Goal: Task Accomplishment & Management: Complete application form

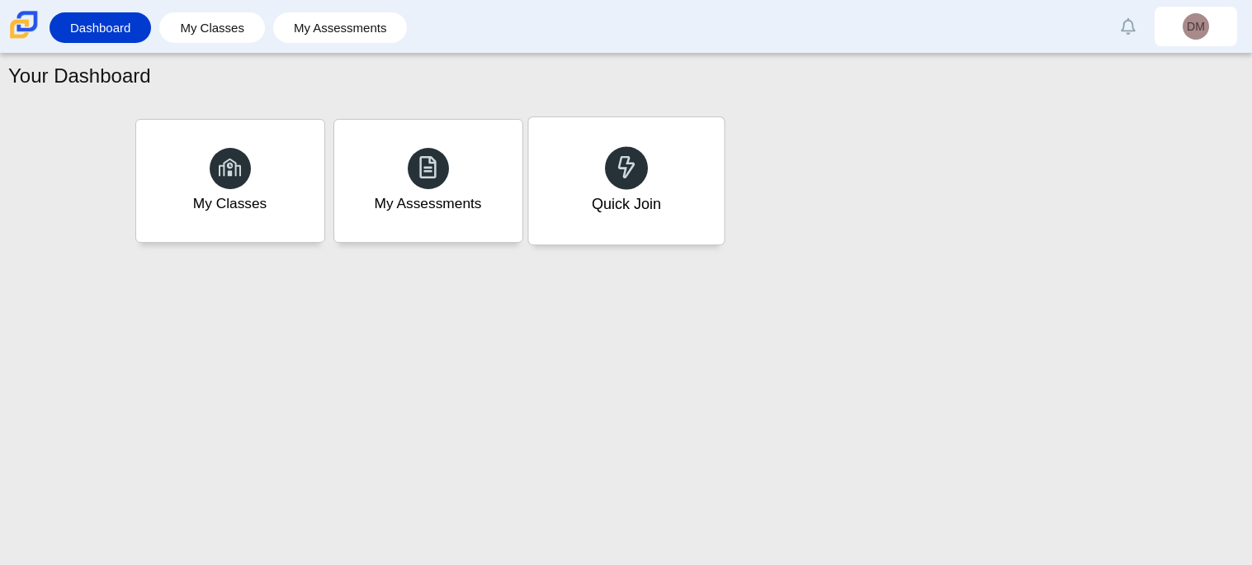
click at [651, 223] on div "Quick Join" at bounding box center [626, 180] width 196 height 127
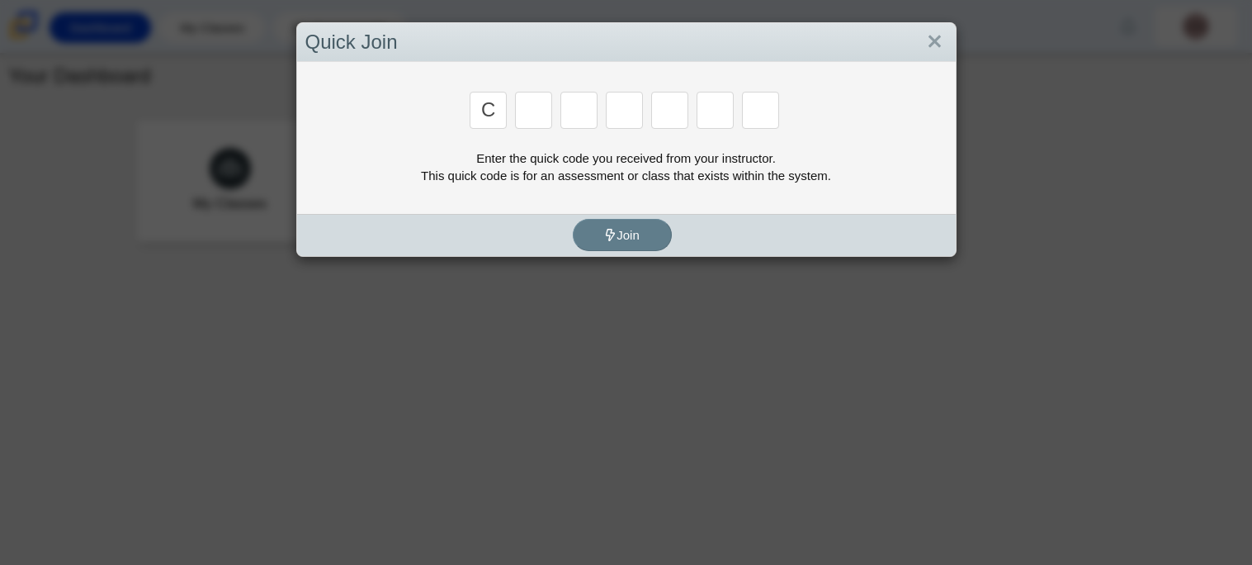
type input "C"
type input "X"
type input "D"
type input "C"
type input "S"
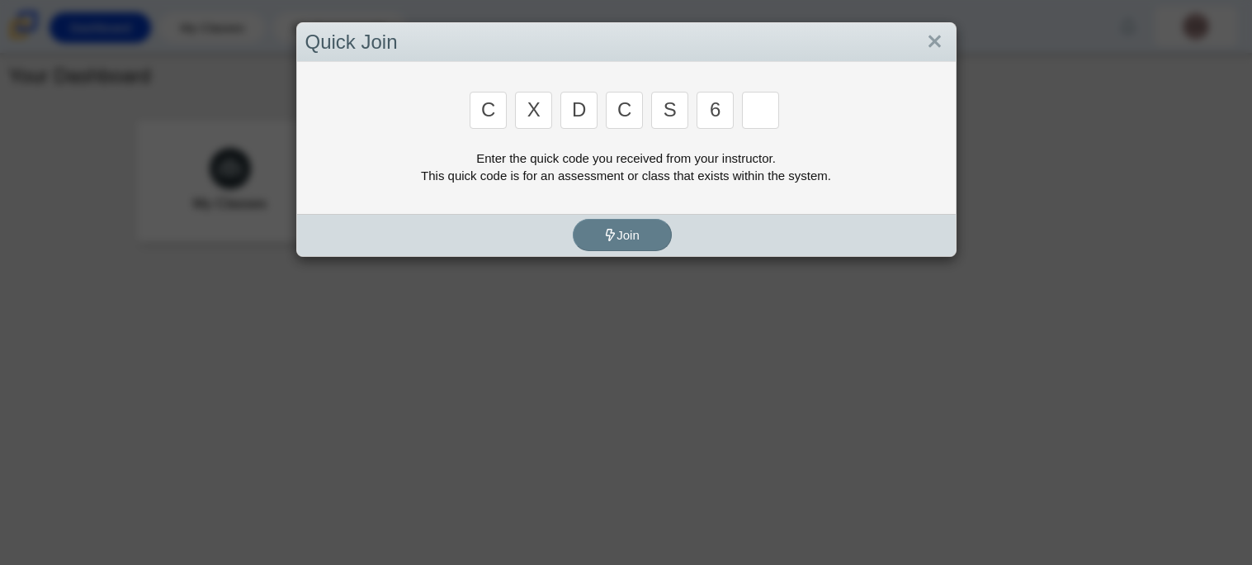
type input "6"
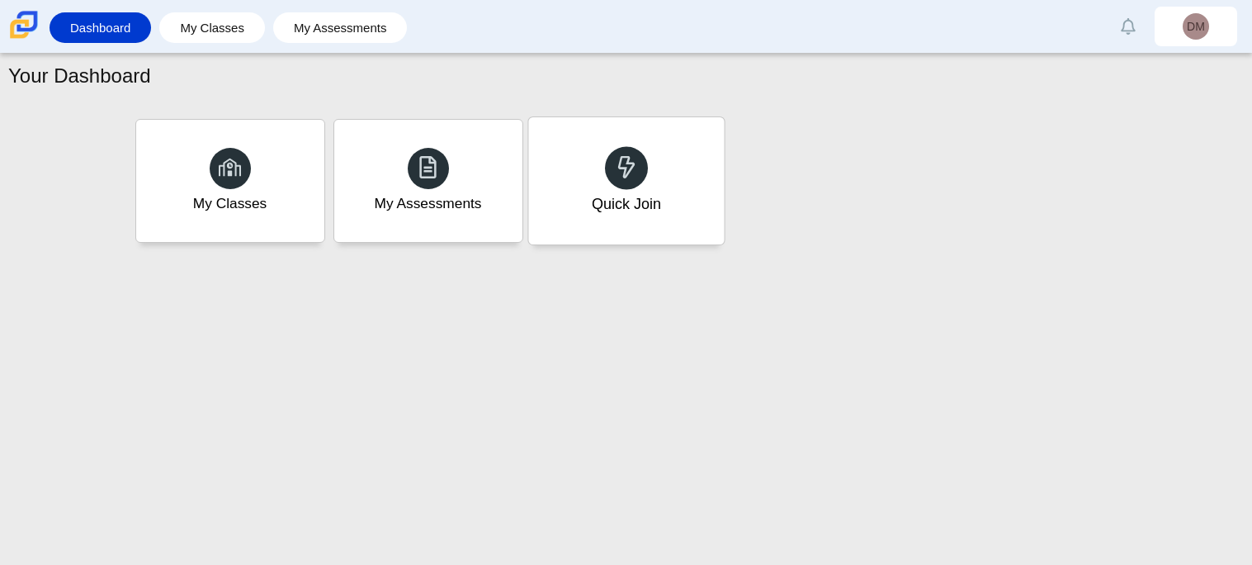
type input "S"
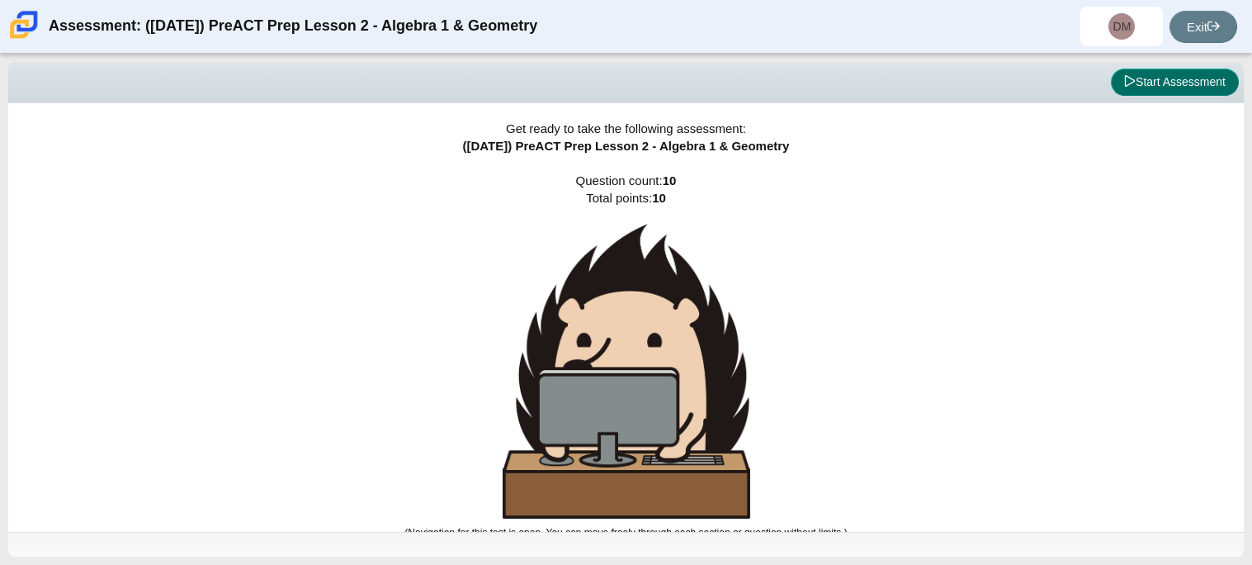
click at [1190, 77] on button "Start Assessment" at bounding box center [1175, 83] width 128 height 28
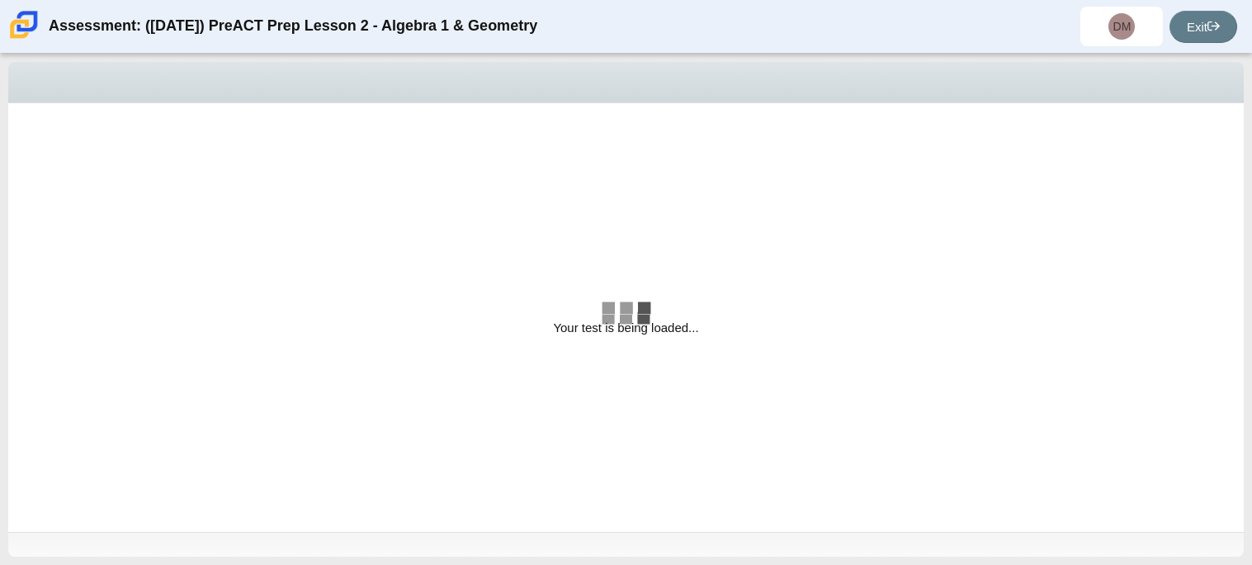
select select "bbf5d072-3e0b-44c4-9a12-6e7c9033f65b"
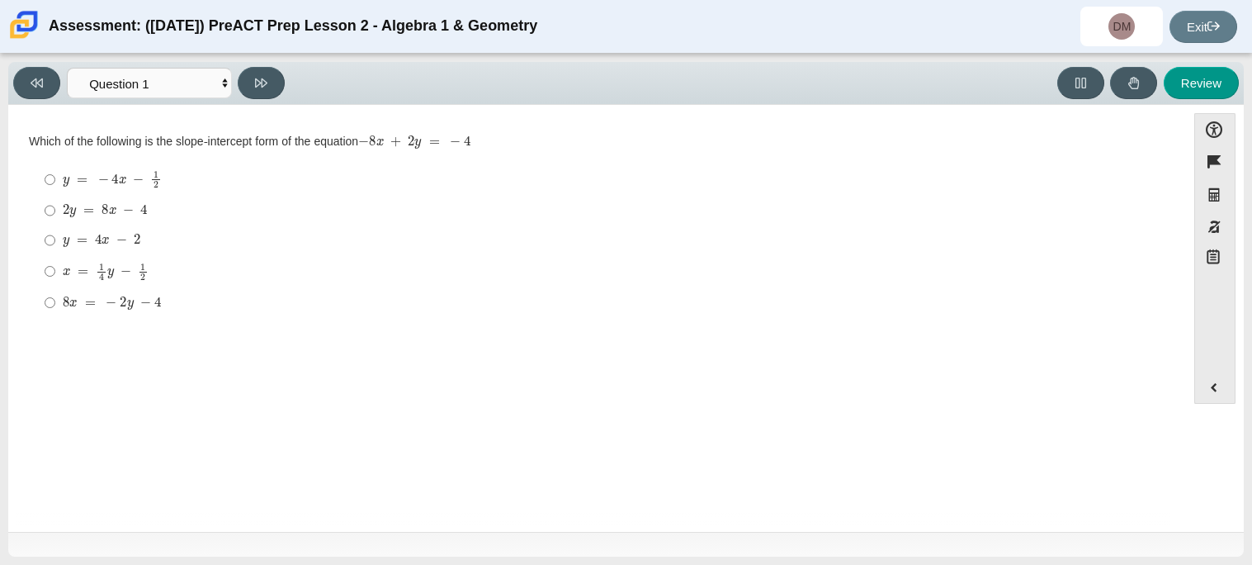
click at [88, 289] on mjx-container "8 x = − 2 y − 4" at bounding box center [112, 301] width 98 height 31
click at [55, 289] on input "8 x = − 2 y − 4 8 x = − 2 y − 4" at bounding box center [50, 302] width 11 height 30
radio input "true"
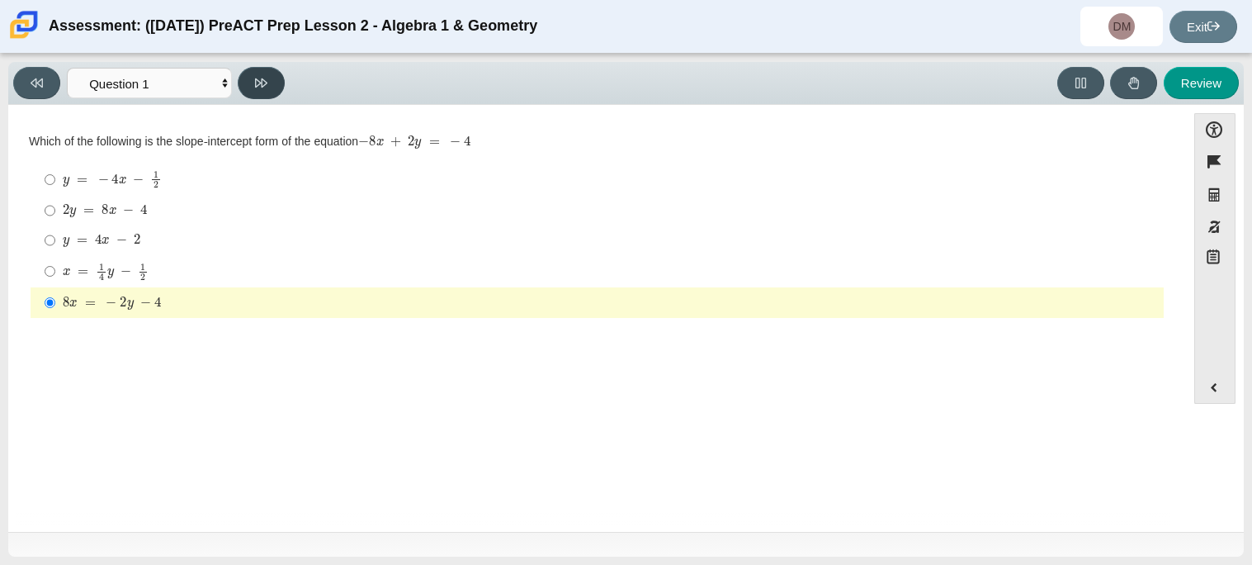
click at [246, 81] on button at bounding box center [261, 83] width 47 height 32
select select "ed62e223-81bd-4cbf-ab48-ab975844bd1f"
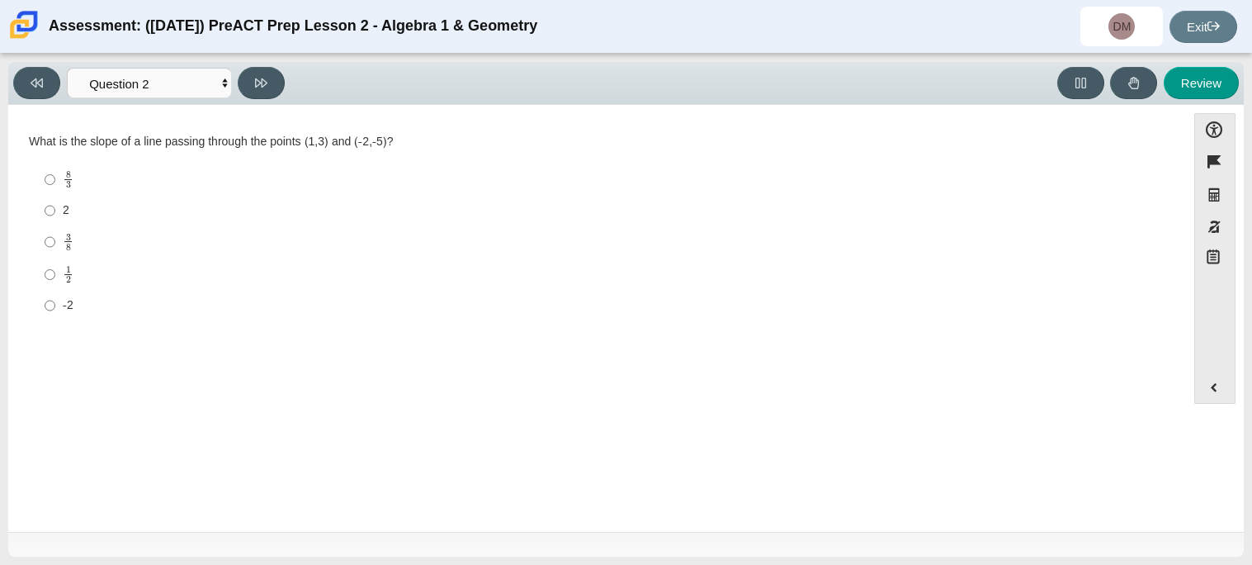
click at [66, 187] on mjx-c "Assessment items" at bounding box center [68, 184] width 5 height 7
click at [55, 187] on input "8 3 8 thirds" at bounding box center [50, 179] width 11 height 32
radio input "true"
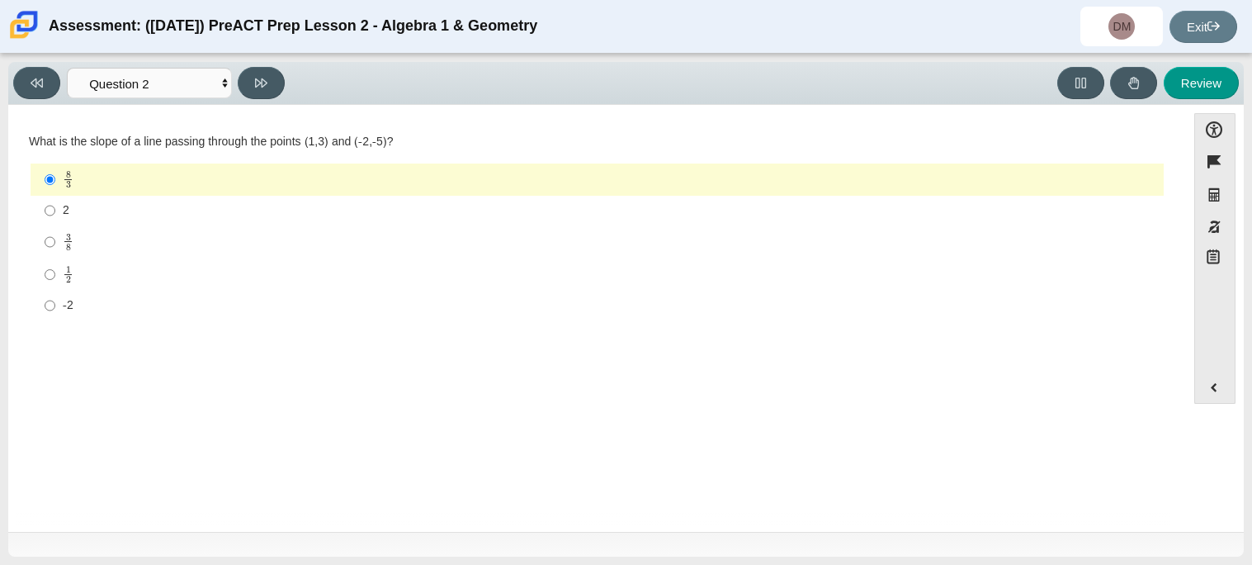
click at [74, 282] on div "1 2" at bounding box center [610, 274] width 1095 height 18
click at [55, 282] on input "1 2 1 half" at bounding box center [50, 274] width 11 height 32
radio input "true"
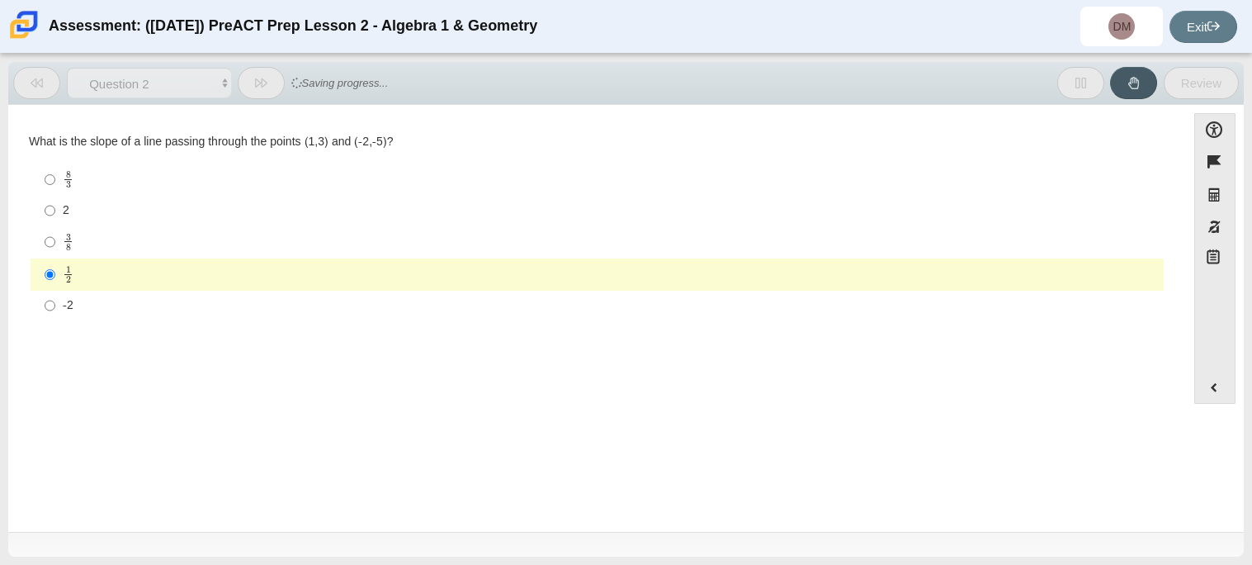
click at [63, 255] on mjx-container "3 8" at bounding box center [68, 240] width 11 height 31
click at [55, 255] on input "3 8 3 eighths" at bounding box center [50, 241] width 11 height 32
radio input "true"
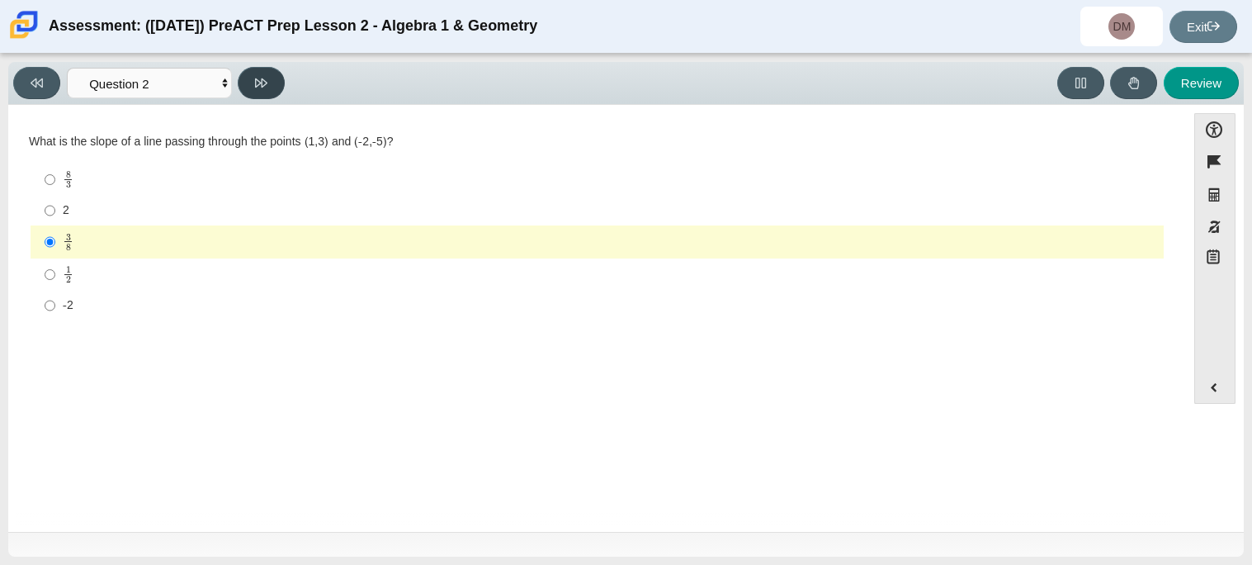
click at [267, 89] on button at bounding box center [261, 83] width 47 height 32
select select "97f4f5fa-a52e-4fed-af51-565bfcdf47cb"
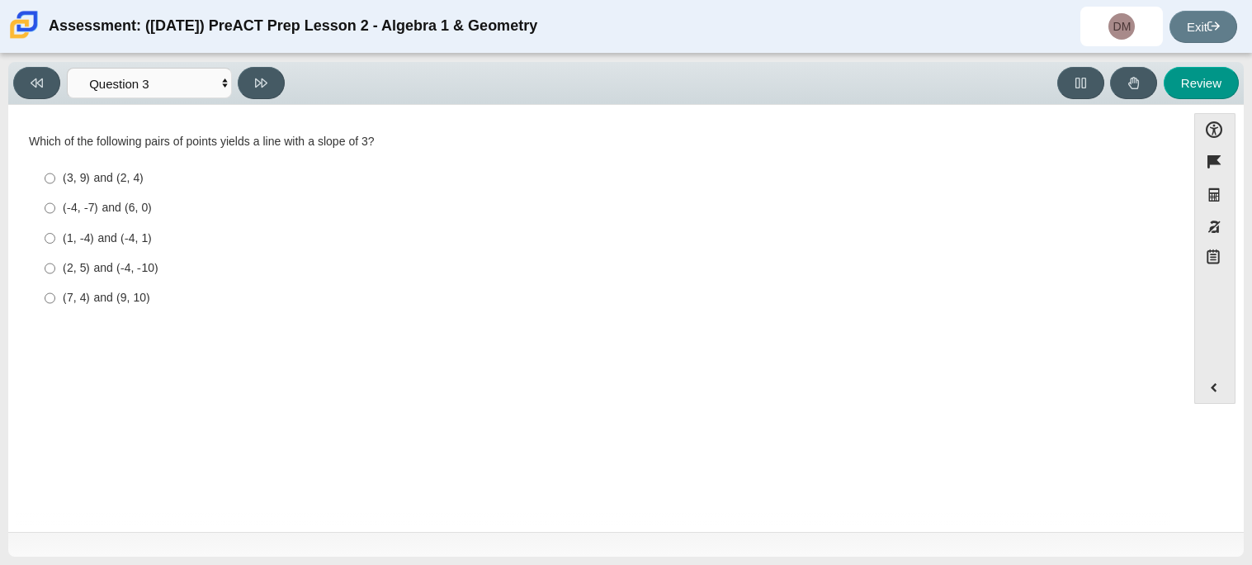
click at [68, 211] on div "(-4, -7) and (6, 0)" at bounding box center [610, 208] width 1095 height 17
click at [55, 211] on input "(-4, -7) and (6, 0) (-4, -7) and (6, 0)" at bounding box center [50, 208] width 11 height 30
radio input "true"
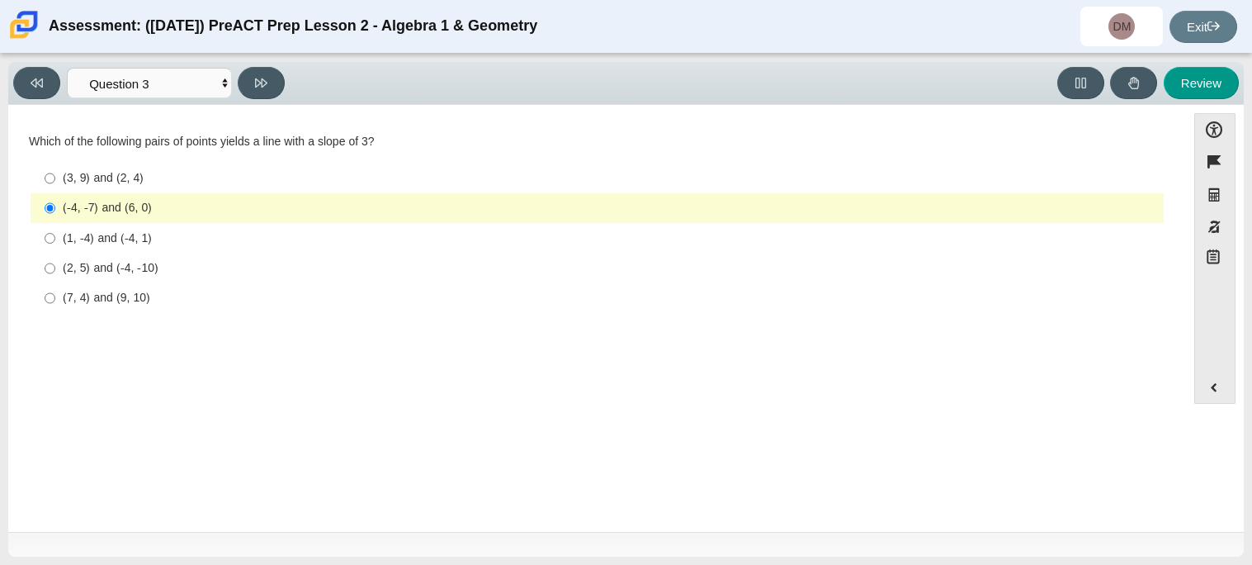
click at [295, 92] on div "Review" at bounding box center [765, 83] width 949 height 32
click at [141, 260] on div "(2, 5) and (-4, -10)" at bounding box center [610, 268] width 1095 height 17
click at [55, 259] on input "(2, 5) and (-4, -10) (2, 5) and (-4, -10)" at bounding box center [50, 268] width 11 height 30
radio input "true"
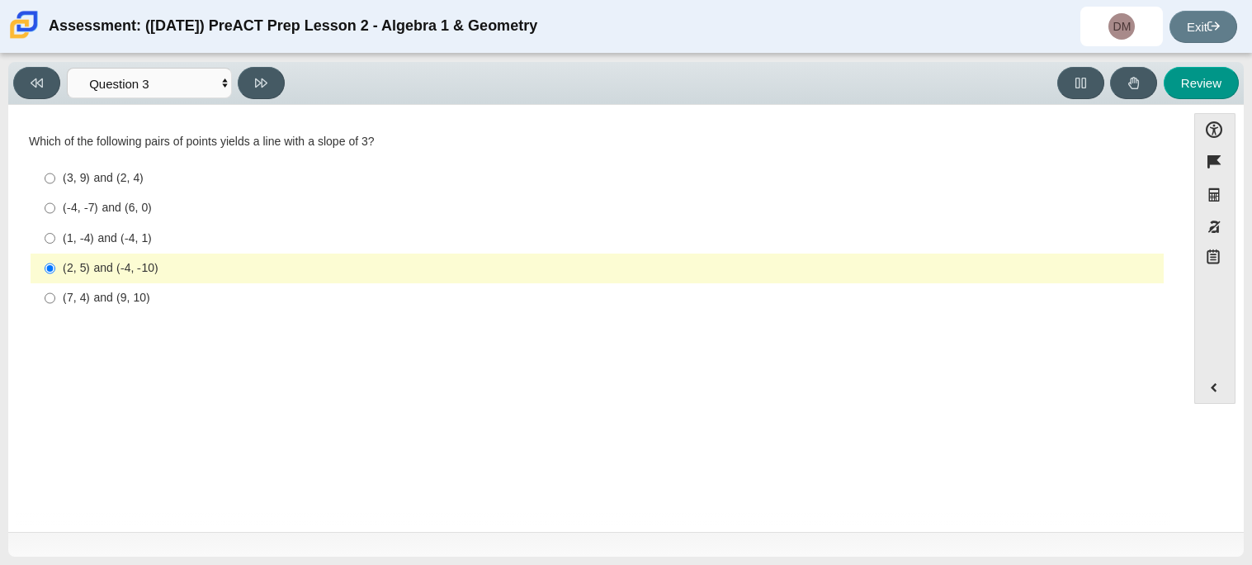
click at [73, 163] on ul "(3, 9) and (2, 4) (3, 9) and (2, 4) (-4, -7) and (6, 0) (-4, -7) and (6, 0) (1,…" at bounding box center [597, 239] width 1135 height 152
click at [150, 208] on div "(-4, -7) and (6, 0)" at bounding box center [610, 208] width 1095 height 17
click at [55, 208] on input "(-4, -7) and (6, 0) (-4, -7) and (6, 0)" at bounding box center [50, 208] width 11 height 30
radio input "true"
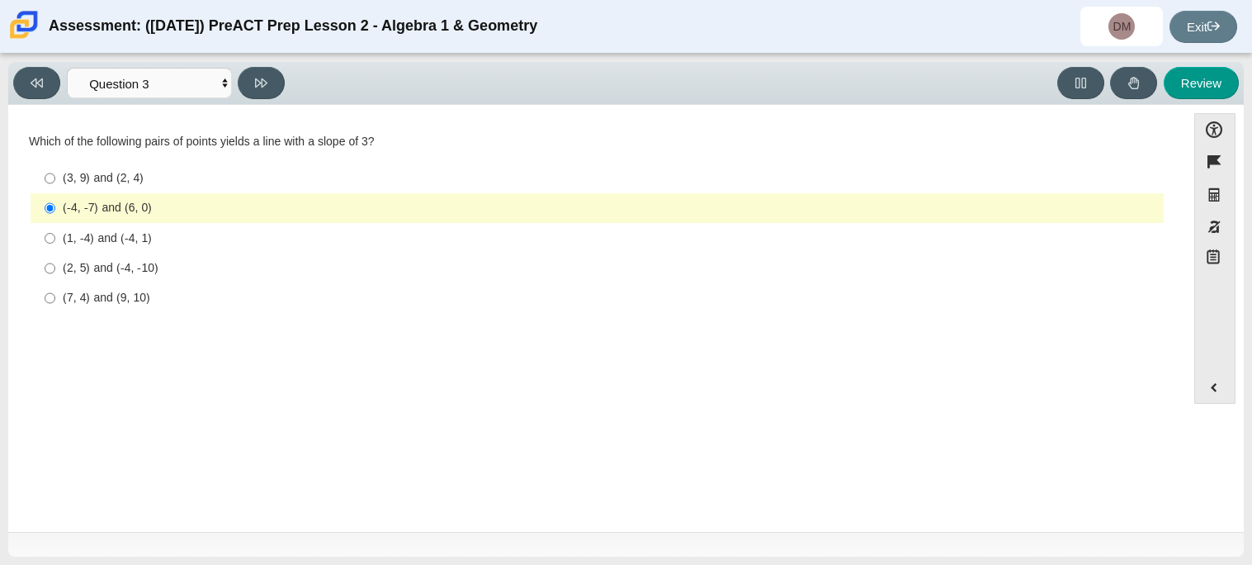
click at [104, 277] on label "(2, 5) and (-4, -10) (2, 5) and (-4, -10)" at bounding box center [598, 268] width 1131 height 30
click at [55, 277] on input "(2, 5) and (-4, -10) (2, 5) and (-4, -10)" at bounding box center [50, 268] width 11 height 30
radio input "true"
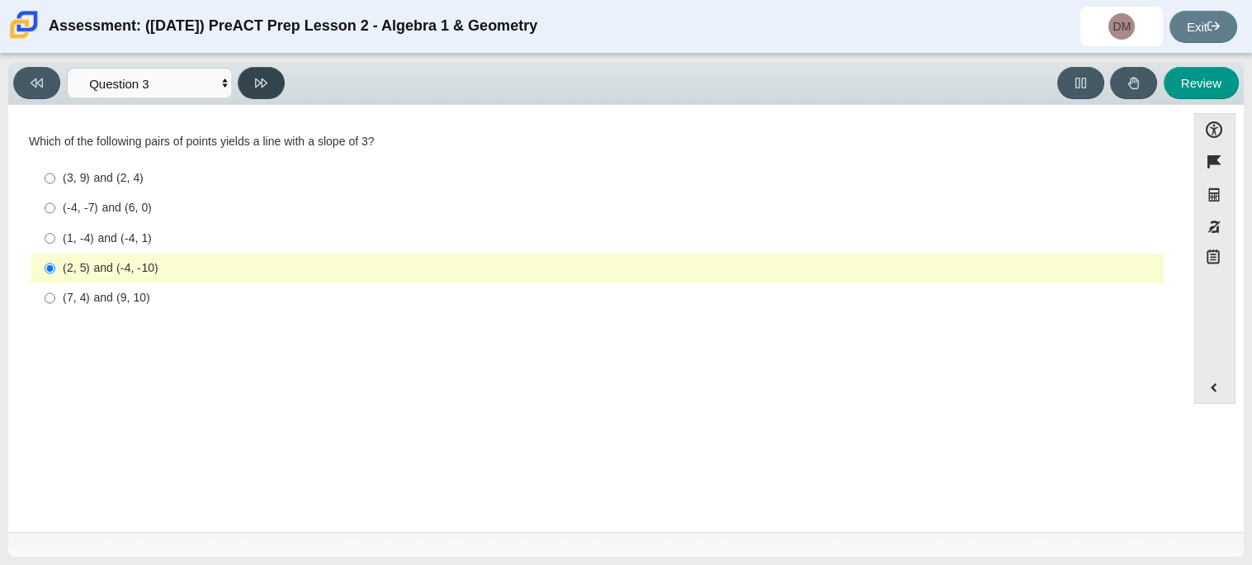
click at [250, 75] on button at bounding box center [261, 83] width 47 height 32
select select "89427bb7-e313-4f00-988f-8b8255897029"
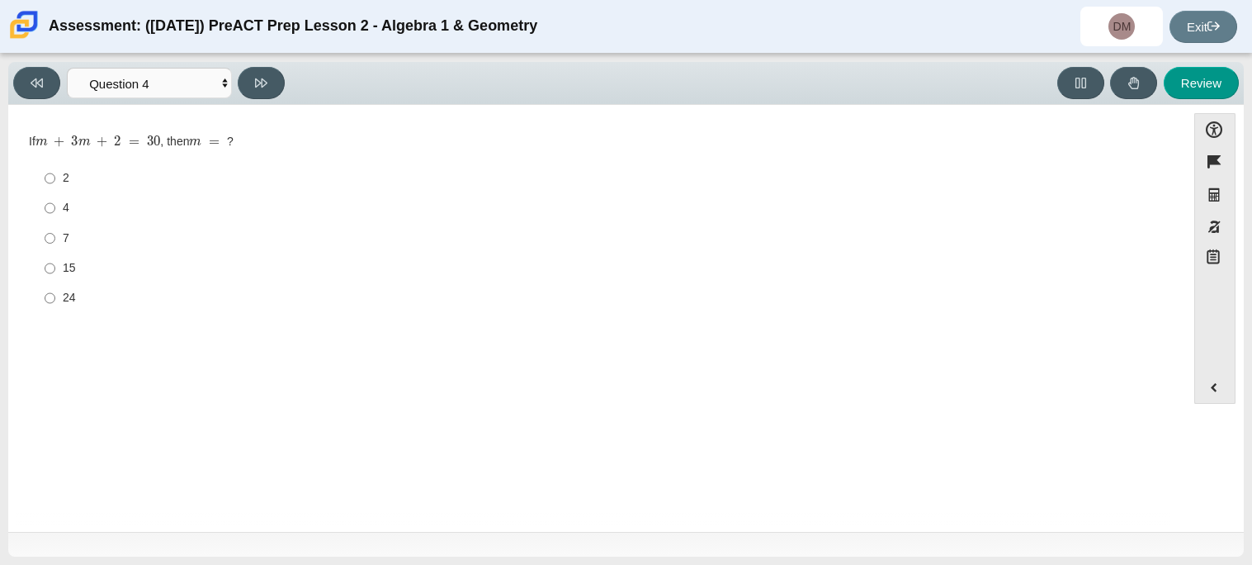
click at [73, 257] on label "15 15" at bounding box center [598, 268] width 1131 height 30
click at [55, 257] on input "15 15" at bounding box center [50, 268] width 11 height 30
radio input "true"
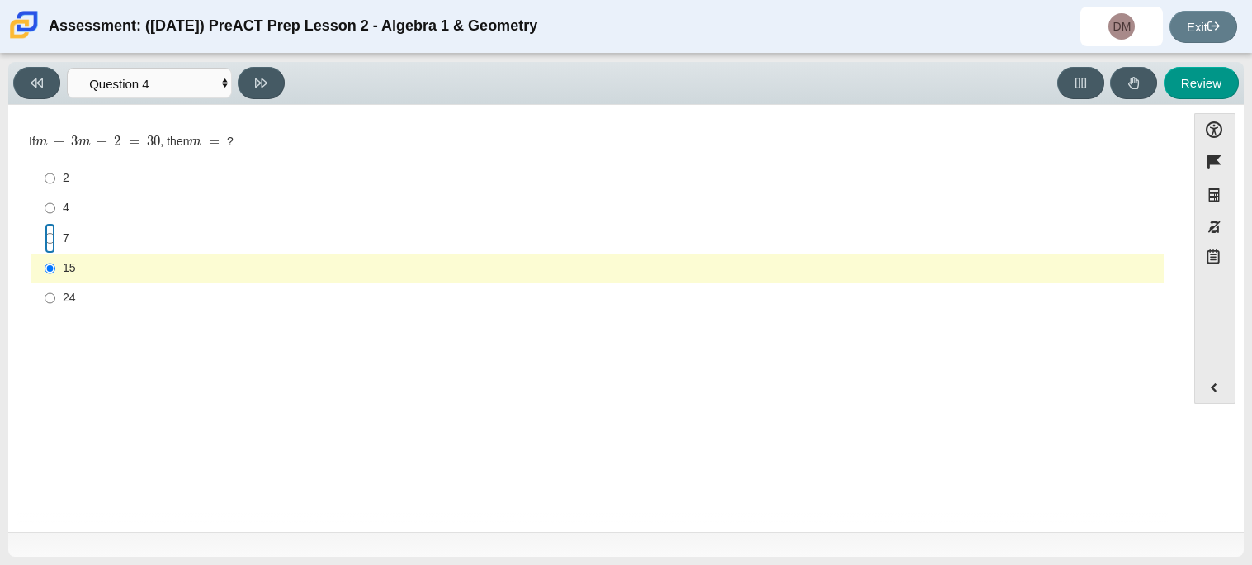
click at [45, 225] on input "7 7" at bounding box center [50, 238] width 11 height 30
radio input "true"
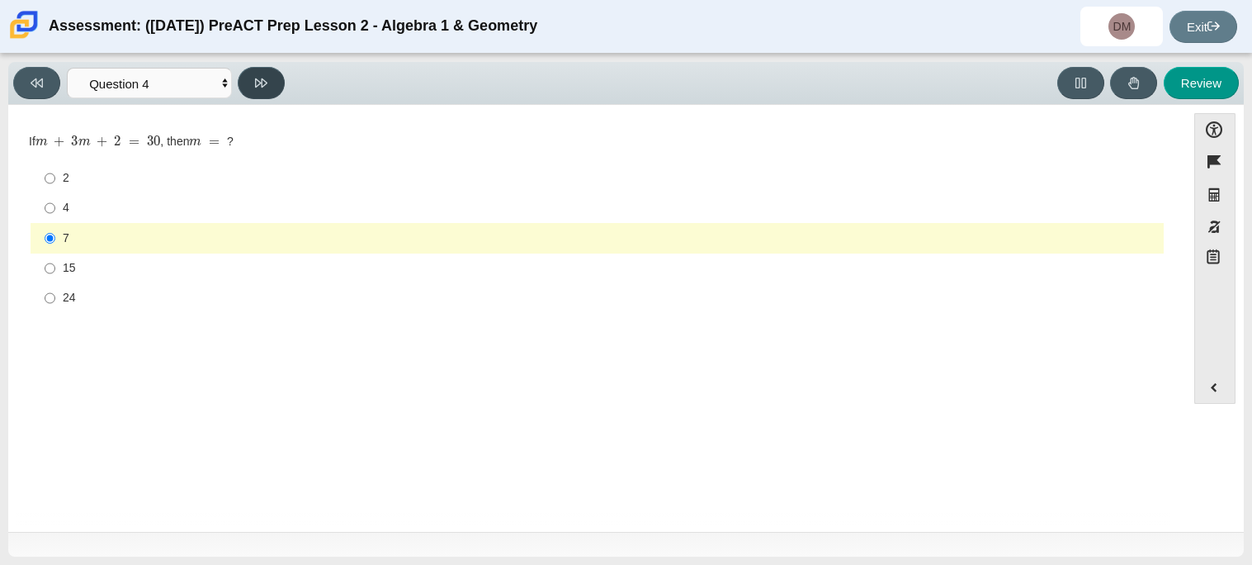
click at [249, 88] on button at bounding box center [261, 83] width 47 height 32
select select "489dcffd-4e6a-49cf-a9d6-ad1d4a911a4e"
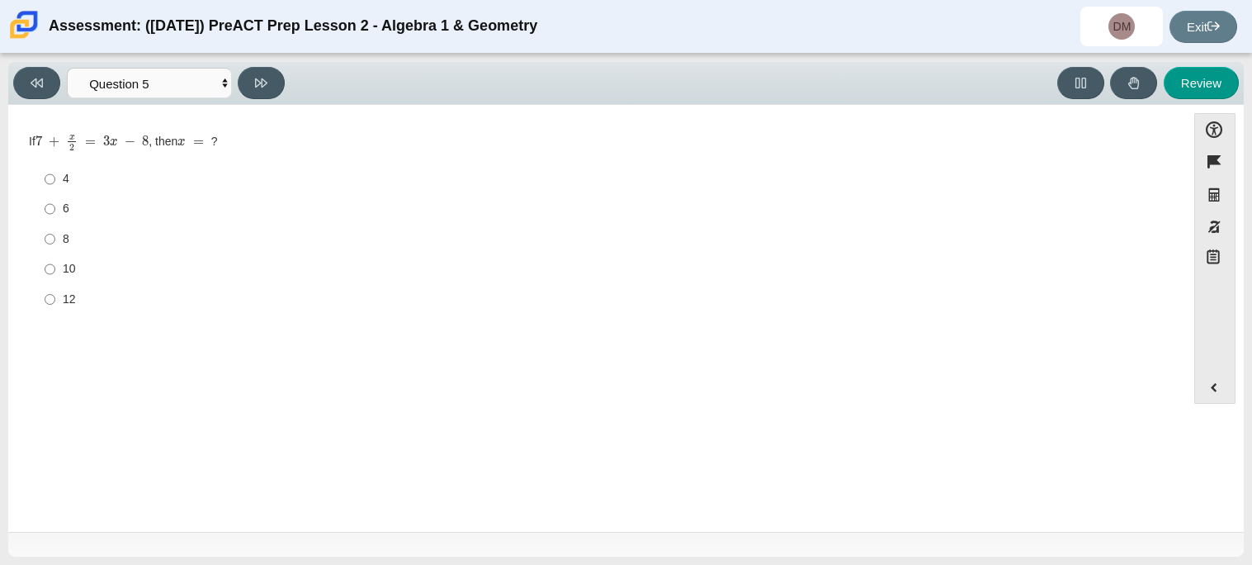
click at [59, 291] on label "12 12" at bounding box center [598, 299] width 1131 height 30
click at [55, 291] on input "12 12" at bounding box center [50, 299] width 11 height 30
radio input "true"
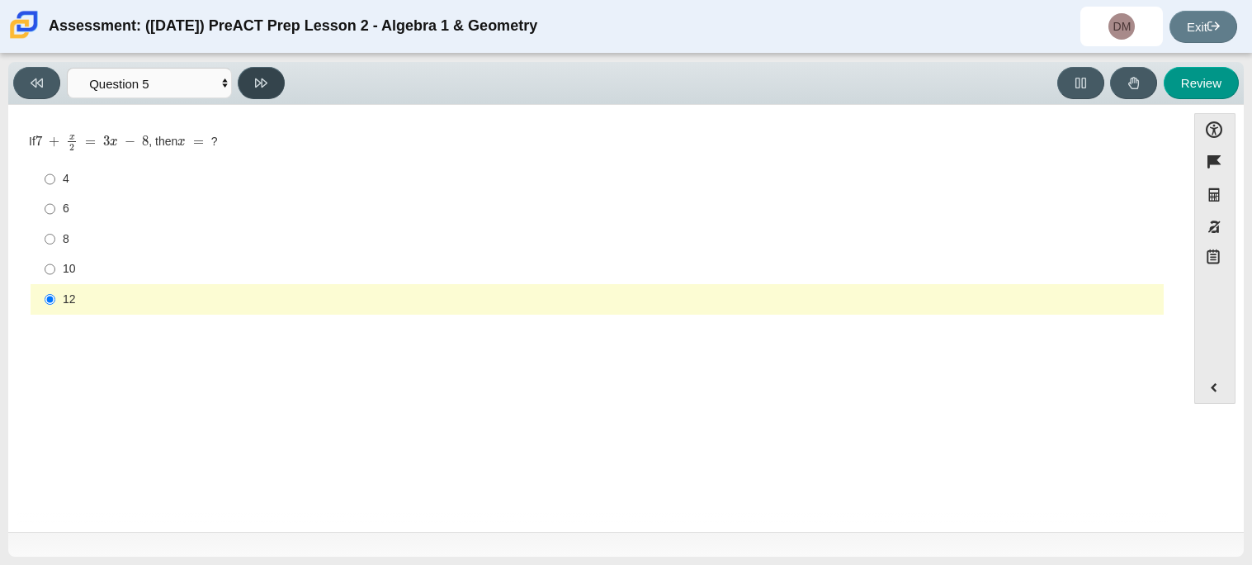
click at [265, 79] on icon at bounding box center [261, 82] width 12 height 9
select select "210571de-36a6-4d8e-a361-ceff8ef801dc"
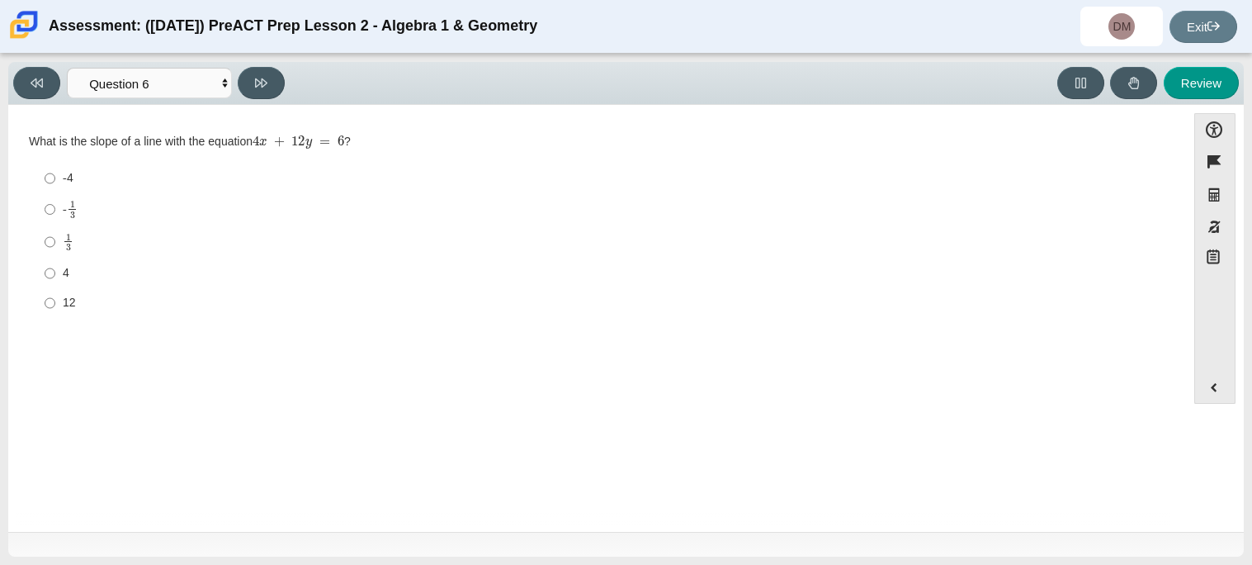
click at [73, 244] on mjx-frac "Assessment items" at bounding box center [68, 242] width 11 height 17
click at [55, 244] on input "1 3 1 third" at bounding box center [50, 241] width 11 height 32
radio input "true"
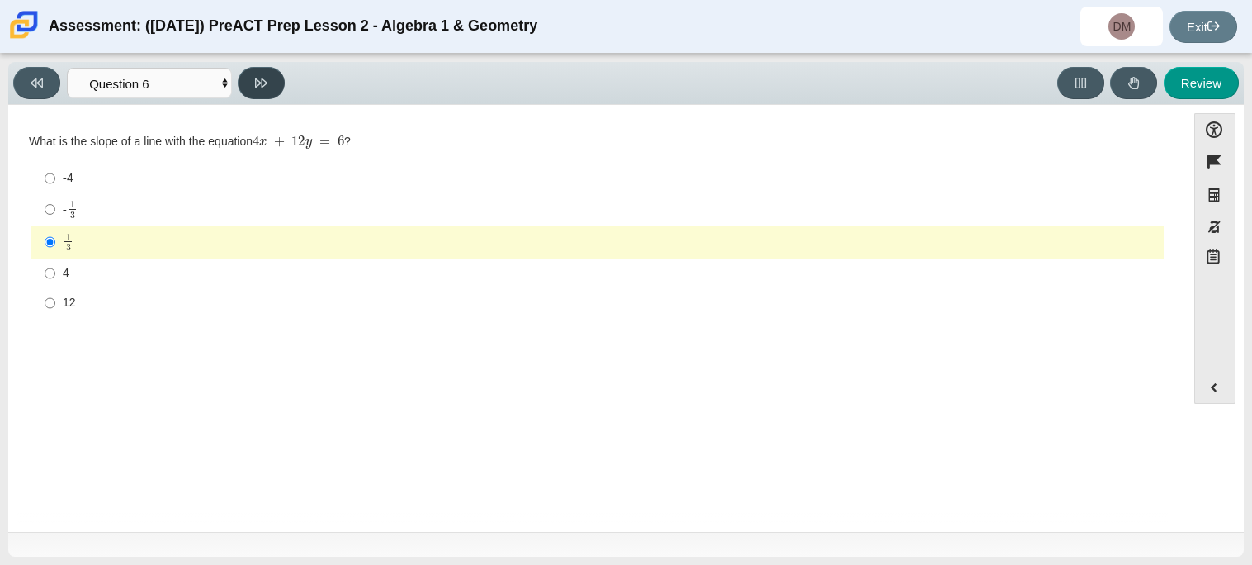
click at [262, 89] on button at bounding box center [261, 83] width 47 height 32
select select "ec95ace6-bebc-42b8-9428-40567494d4da"
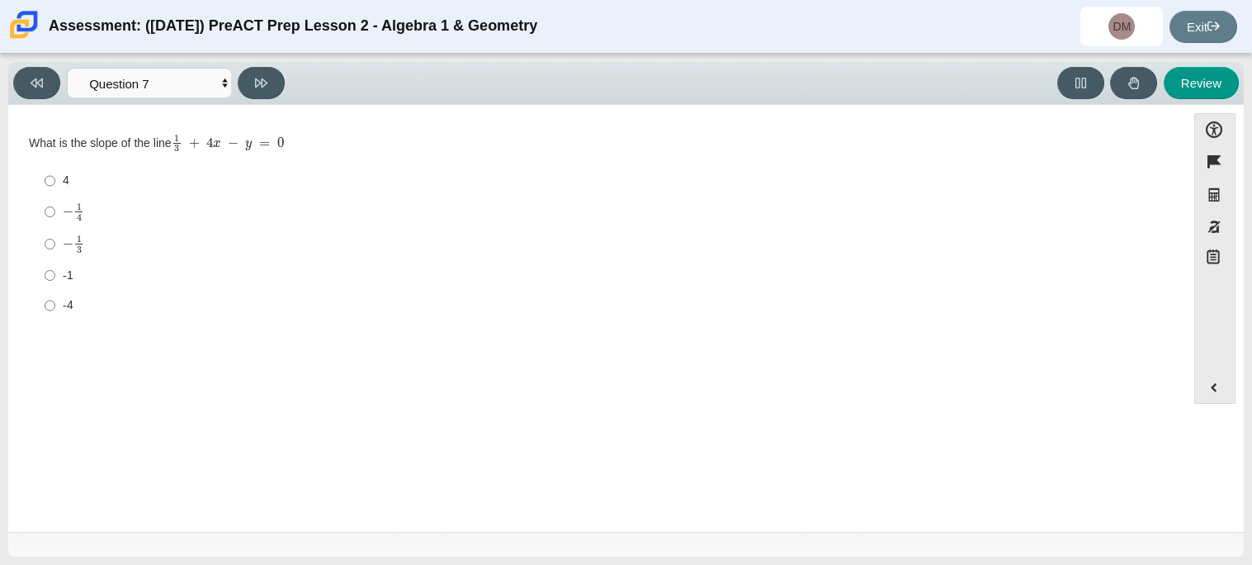
click at [63, 247] on mjx-c "Assessment items" at bounding box center [68, 243] width 11 height 9
click at [55, 247] on input "− 1 3 negative 1 third" at bounding box center [50, 244] width 11 height 32
radio input "true"
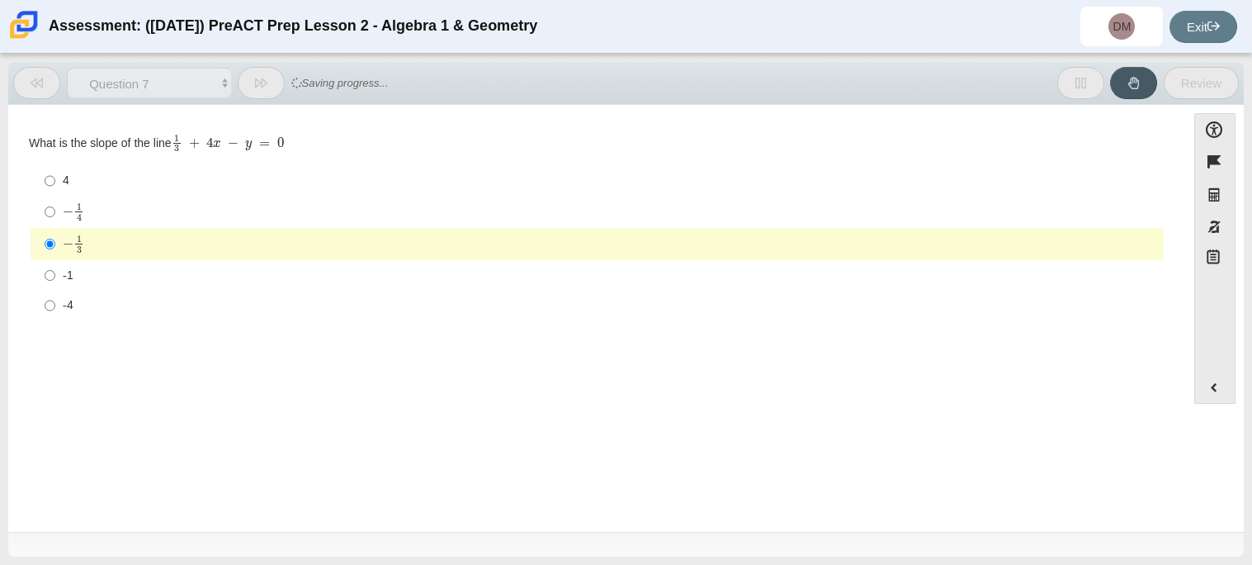
click at [69, 270] on div "-1" at bounding box center [610, 275] width 1095 height 17
click at [55, 270] on input "-1 -1" at bounding box center [50, 275] width 11 height 30
radio input "true"
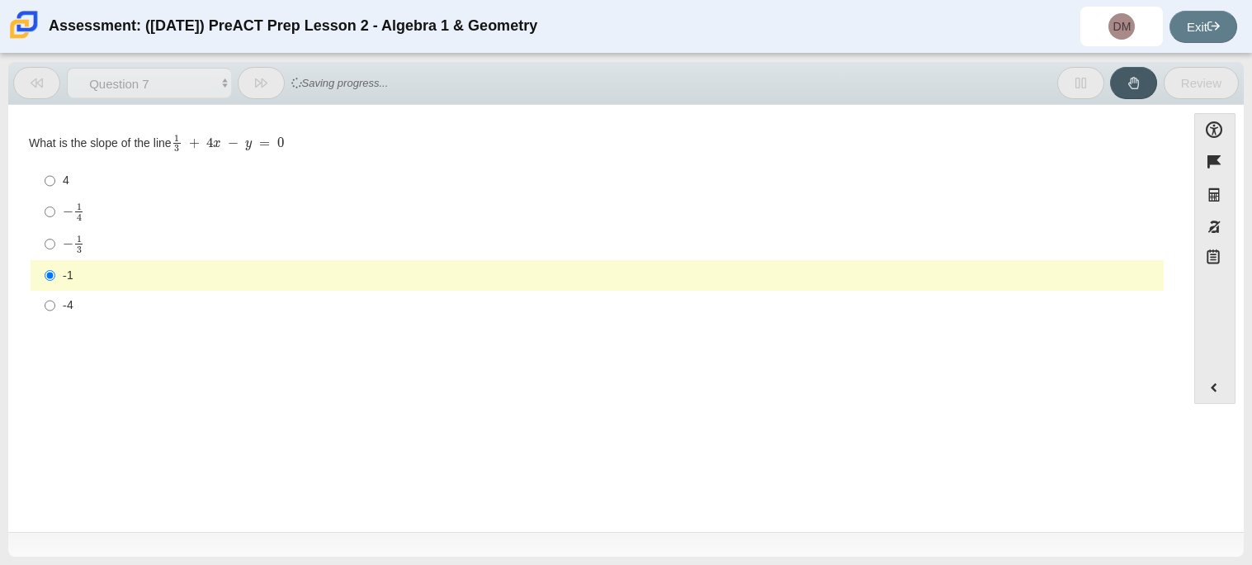
click at [78, 209] on mjx-c "Assessment items" at bounding box center [79, 206] width 5 height 7
click at [55, 209] on input "− 1 4 negative 1 fourth" at bounding box center [50, 212] width 11 height 32
radio input "true"
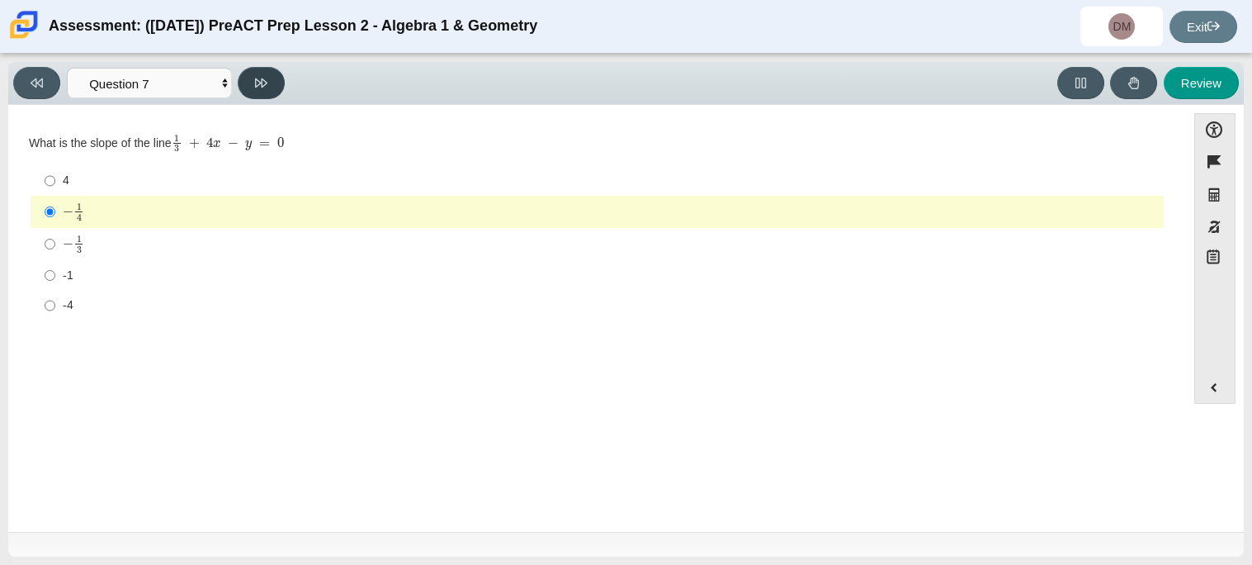
click at [255, 83] on icon at bounding box center [261, 83] width 12 height 12
select select "ce81fe10-bf29-4b5e-8bd7-4f47f2fed4d8"
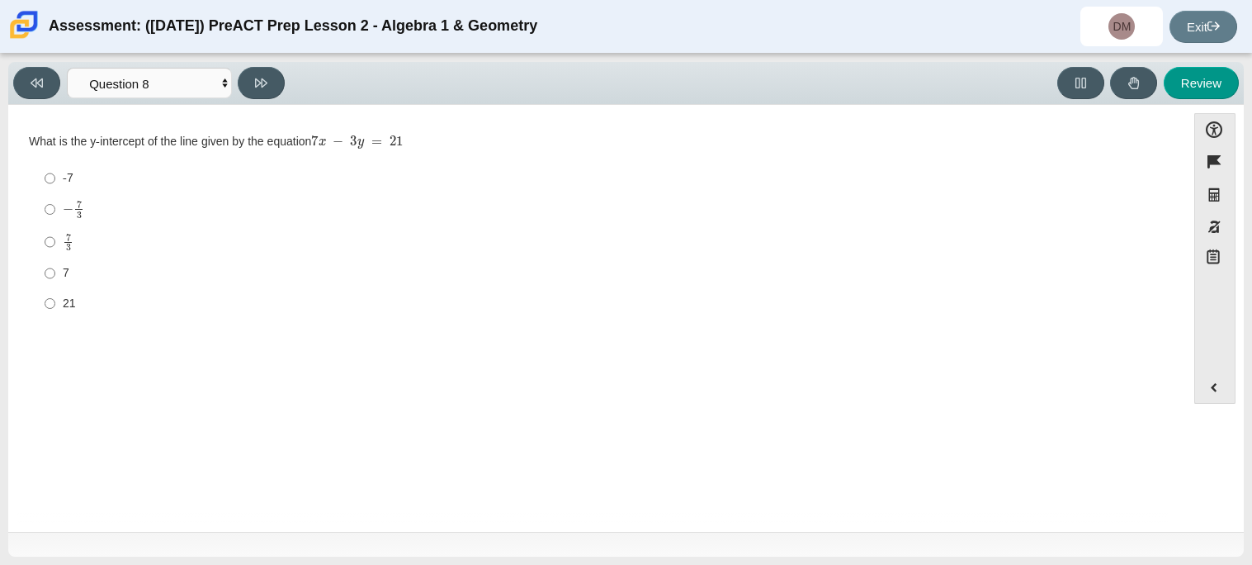
click at [71, 229] on mjx-container "7 3" at bounding box center [68, 240] width 11 height 31
click at [55, 229] on input "7 3 7 thirds" at bounding box center [50, 241] width 11 height 32
radio input "true"
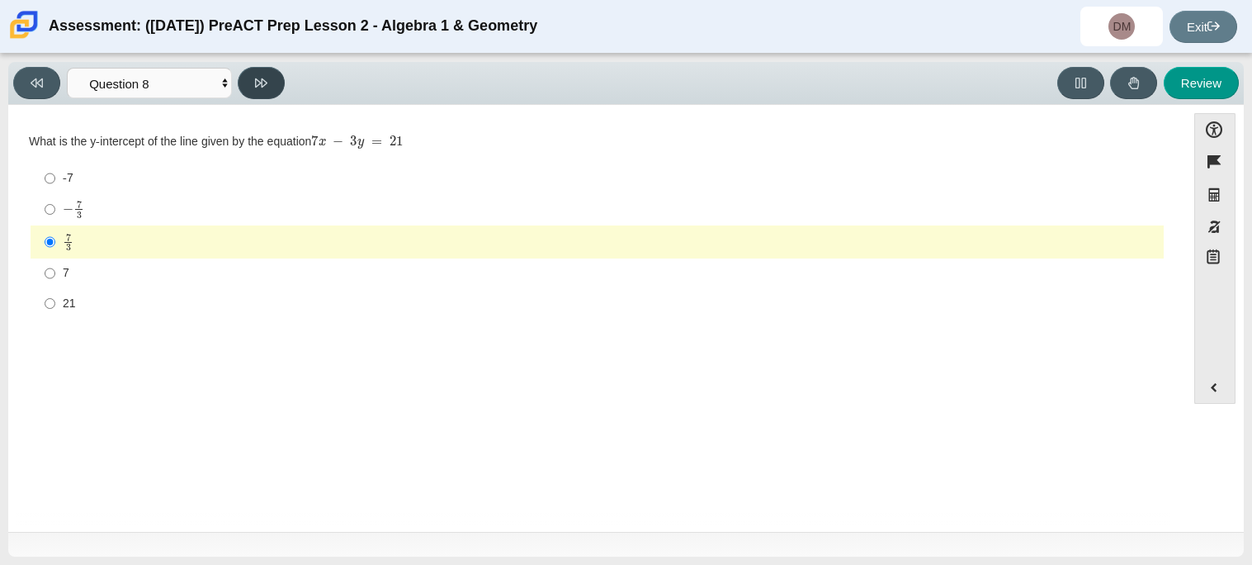
click at [268, 87] on button at bounding box center [261, 83] width 47 height 32
select select "14773eaf-2ca1-47ae-afe7-a624a56f34b3"
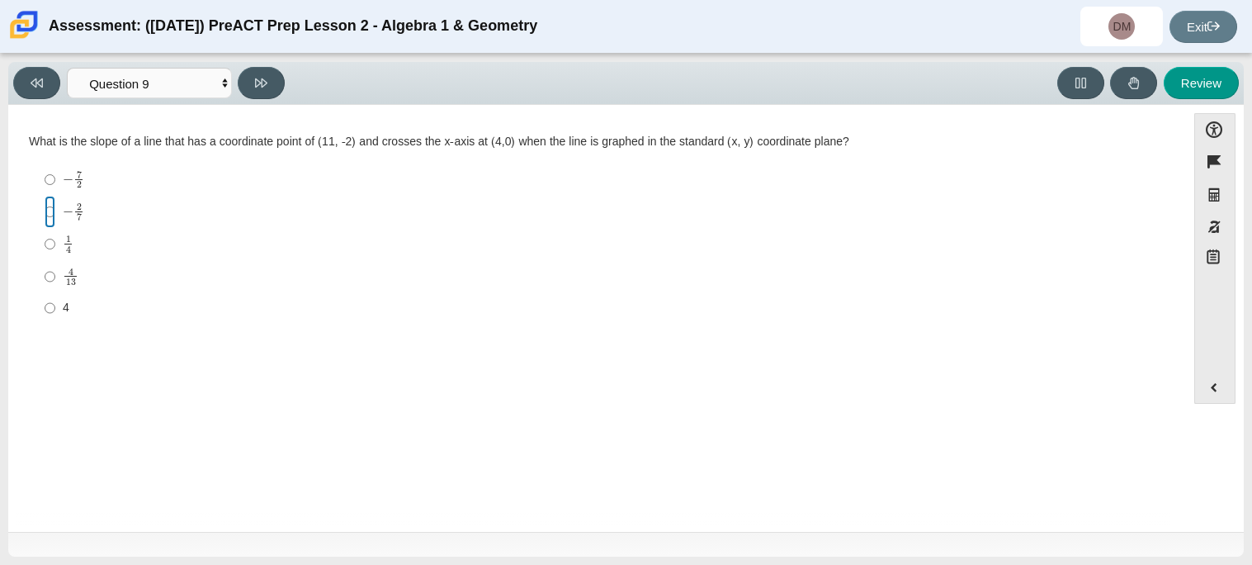
click at [51, 220] on input "− 2 7 negative 2 sevenths" at bounding box center [50, 212] width 11 height 32
radio input "true"
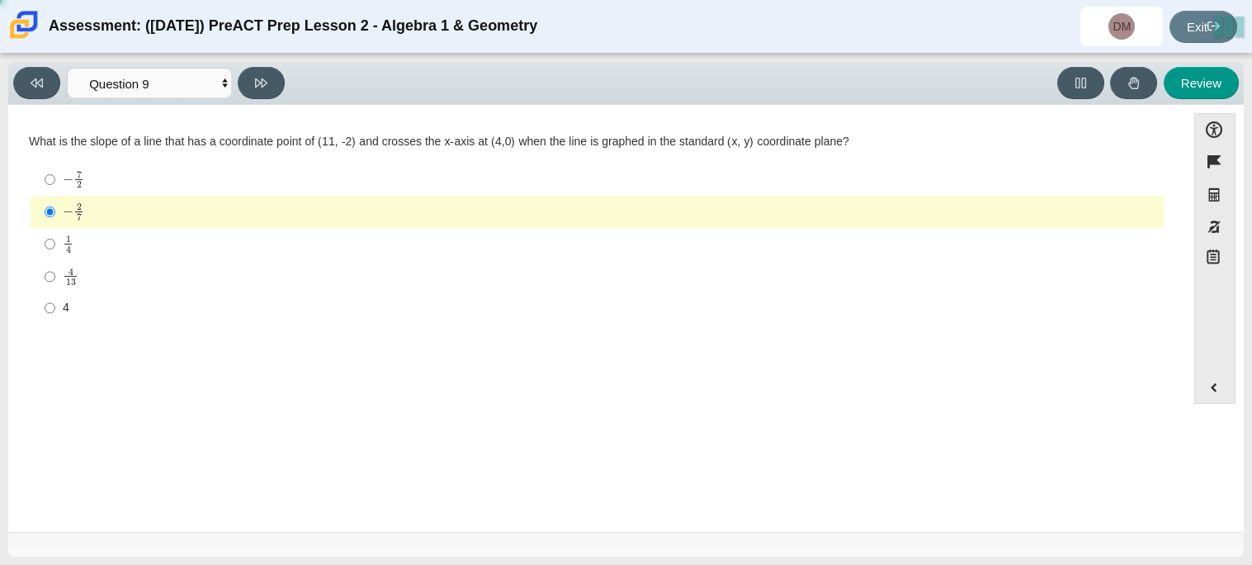
click at [56, 209] on label "− 2 7 negative 2 sevenths" at bounding box center [598, 212] width 1131 height 32
click at [55, 209] on input "− 2 7 negative 2 sevenths" at bounding box center [50, 212] width 11 height 32
click at [272, 73] on button at bounding box center [261, 83] width 47 height 32
select select "96b71634-eacb-4f7e-8aef-411727d9bcba"
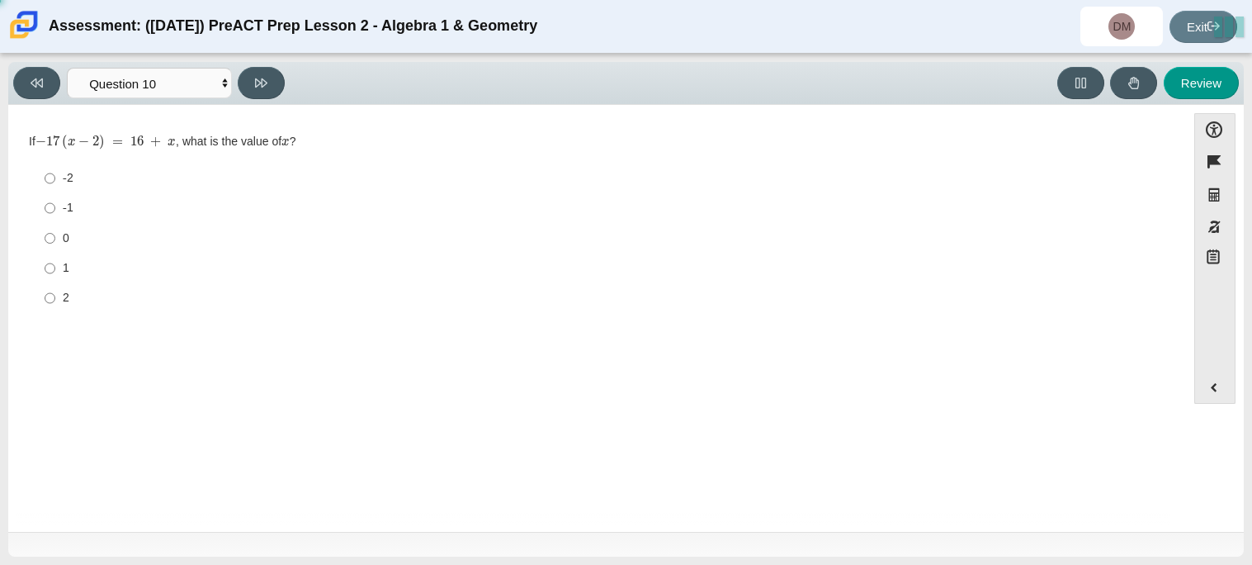
click at [60, 254] on label "1 1" at bounding box center [598, 268] width 1131 height 30
click at [55, 254] on input "1 1" at bounding box center [50, 268] width 11 height 30
radio input "true"
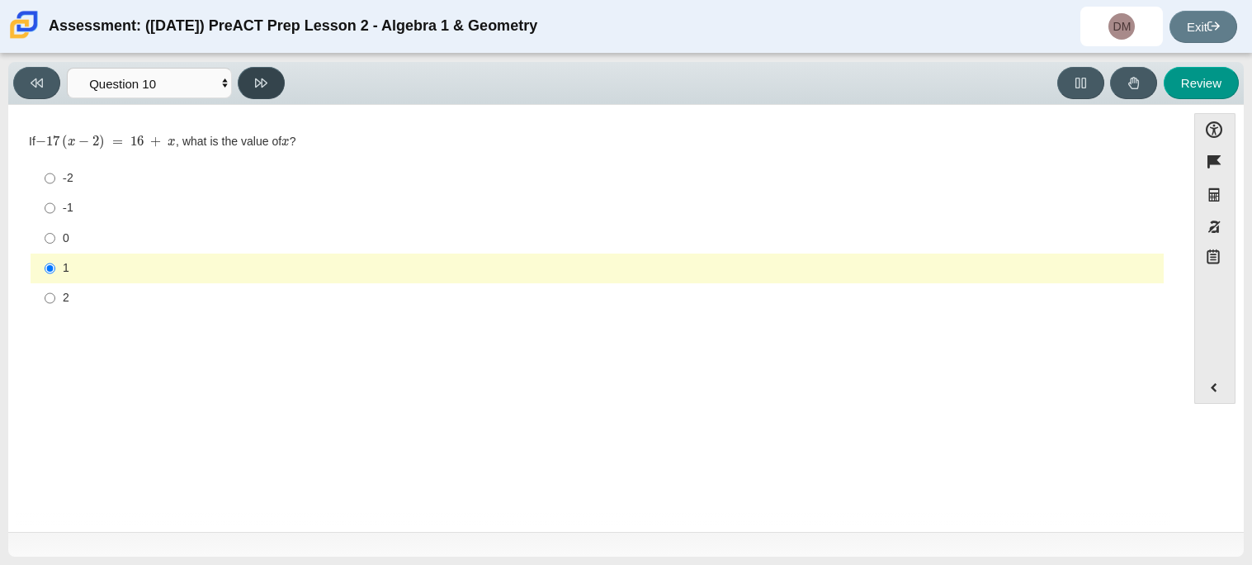
click at [269, 77] on button at bounding box center [261, 83] width 47 height 32
select select "review"
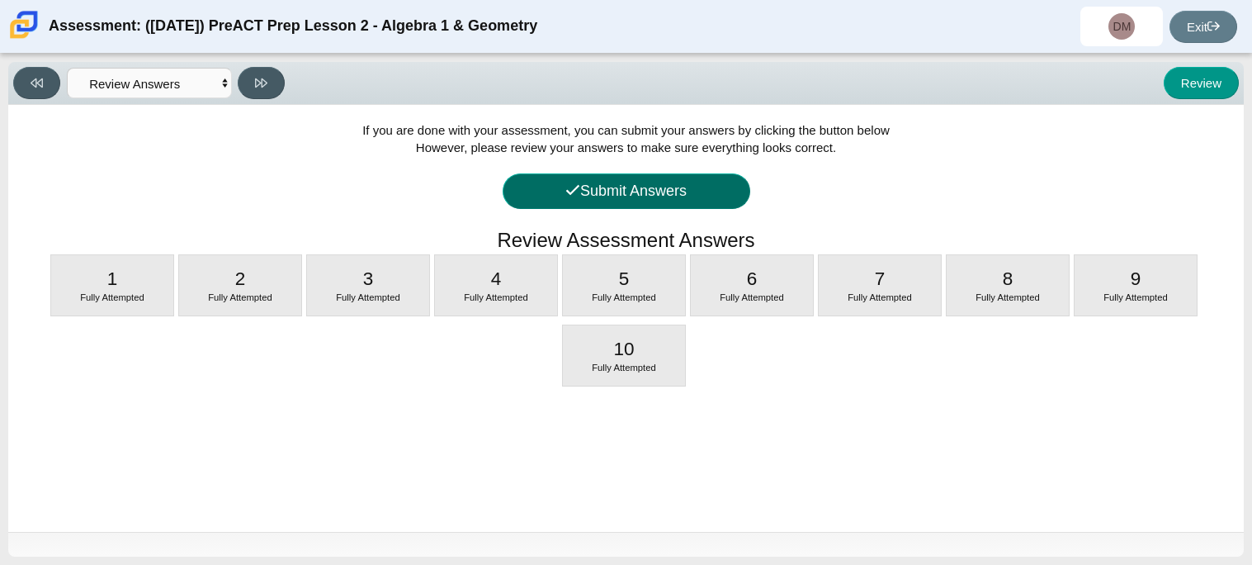
click at [633, 184] on button "Submit Answers" at bounding box center [627, 191] width 248 height 36
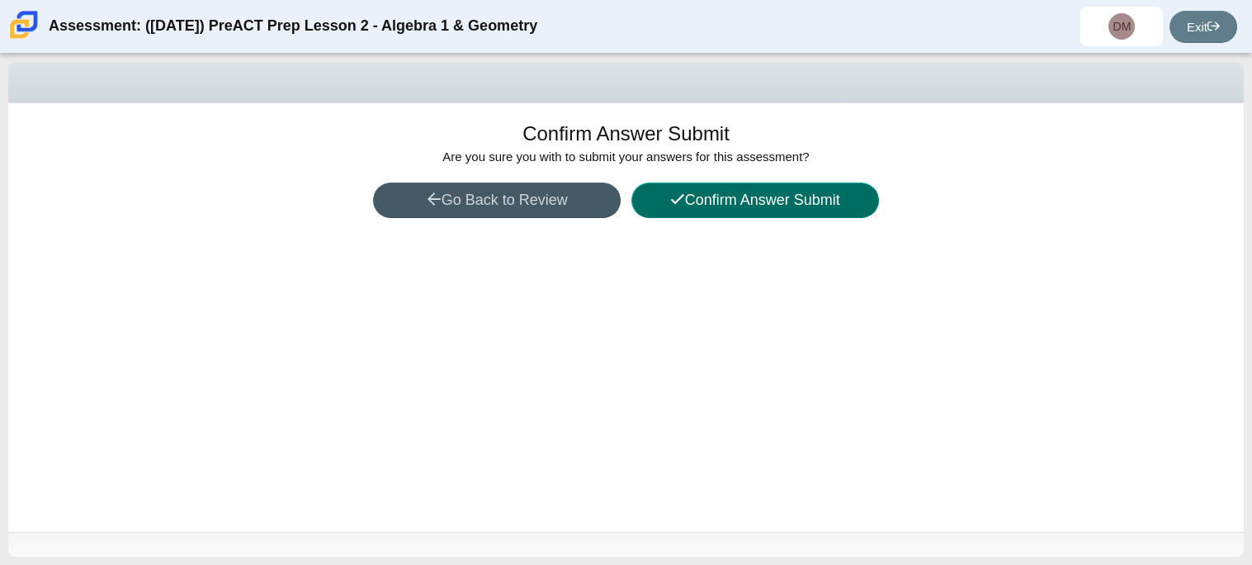
click at [754, 192] on button "Confirm Answer Submit" at bounding box center [756, 200] width 248 height 36
